Goal: Navigation & Orientation: Find specific page/section

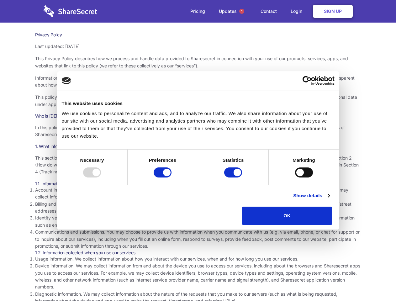
click at [101, 177] on div at bounding box center [92, 172] width 18 height 10
click at [171, 177] on input "Preferences" at bounding box center [163, 172] width 18 height 10
checkbox input "false"
click at [234, 177] on input "Statistics" at bounding box center [233, 172] width 18 height 10
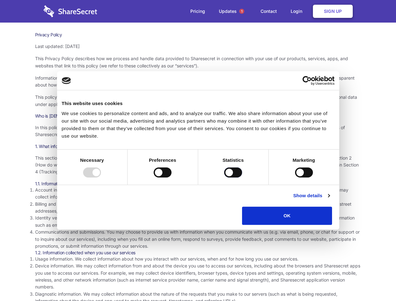
checkbox input "false"
click at [295, 177] on input "Marketing" at bounding box center [304, 172] width 18 height 10
checkbox input "true"
click at [329, 199] on link "Show details" at bounding box center [311, 196] width 36 height 8
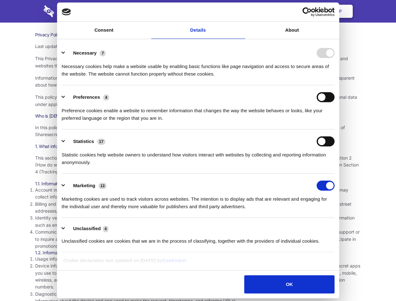
click at [334, 85] on li "Necessary 7 Necessary cookies help make a website usable by enabling basic func…" at bounding box center [198, 63] width 273 height 44
click at [241, 11] on span "1" at bounding box center [241, 11] width 5 height 5
